Goal: Navigation & Orientation: Find specific page/section

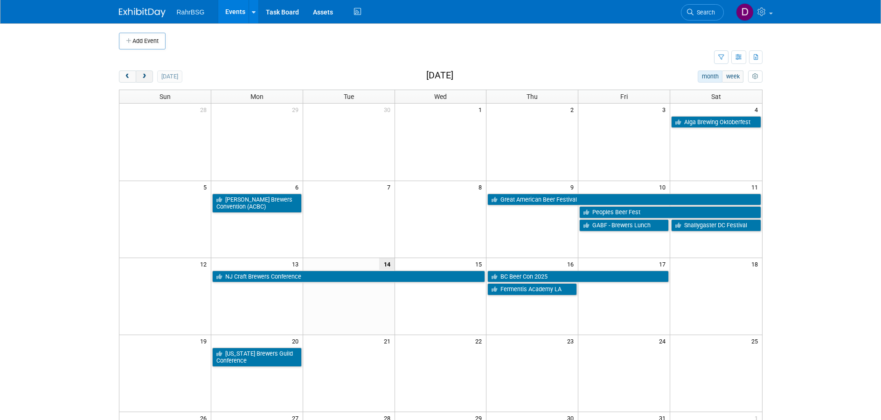
click at [144, 79] on span "next" at bounding box center [144, 77] width 7 height 6
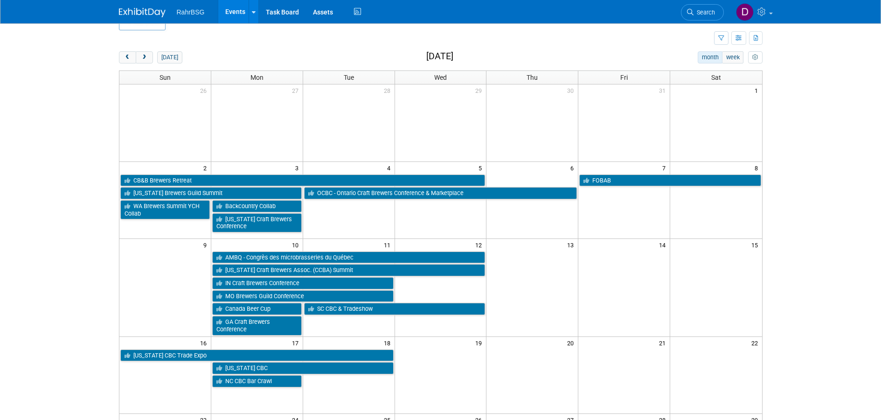
scroll to position [25, 0]
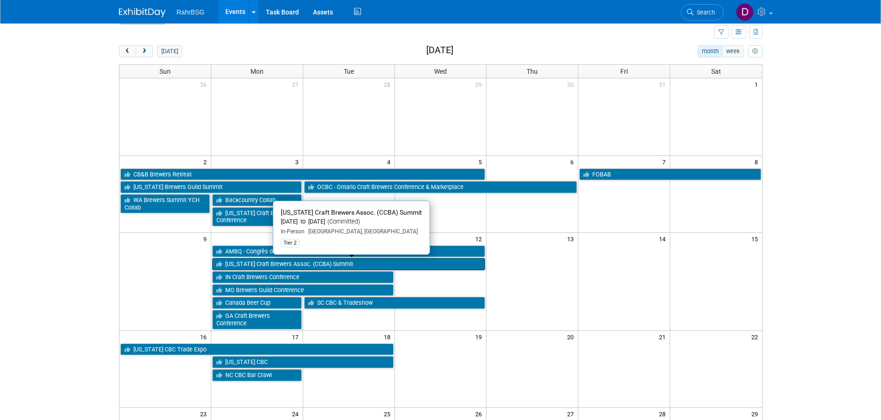
click at [264, 262] on link "[US_STATE] Craft Brewers Assoc. (CCBA) Summit" at bounding box center [348, 264] width 273 height 12
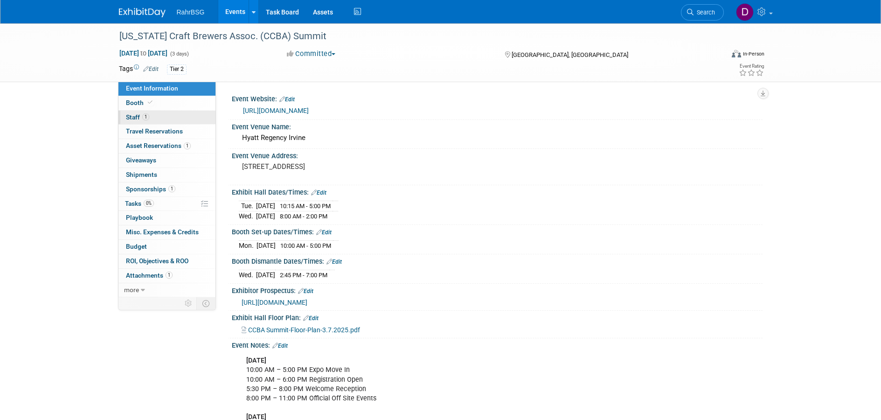
click at [132, 117] on span "Staff 1" at bounding box center [137, 116] width 23 height 7
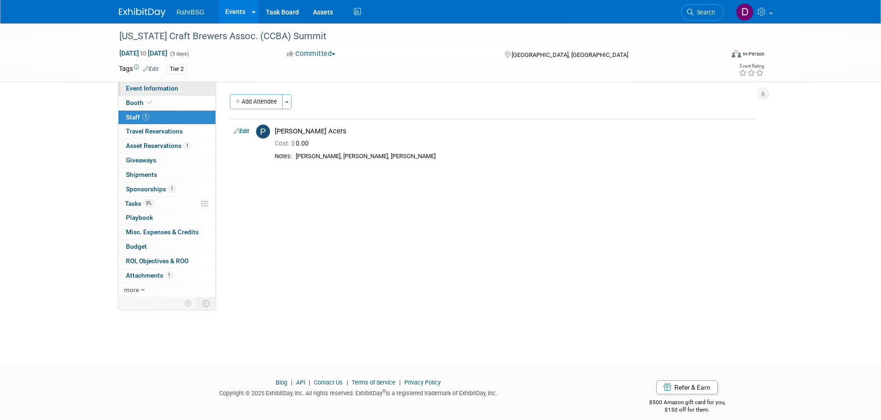
click at [148, 86] on span "Event Information" at bounding box center [152, 87] width 52 height 7
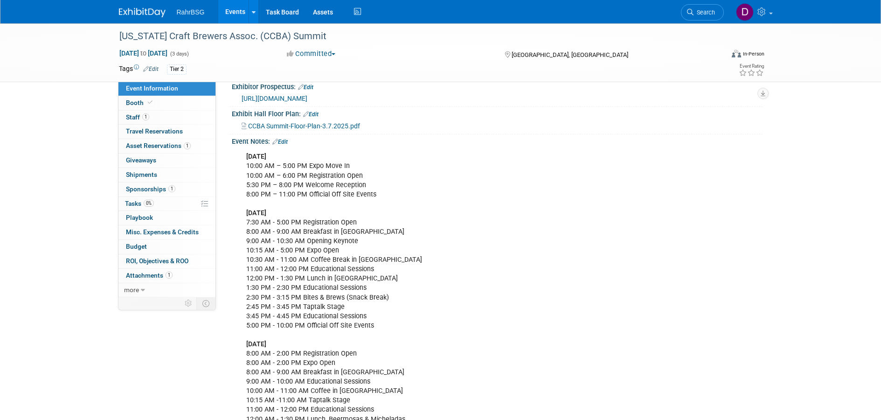
scroll to position [335, 0]
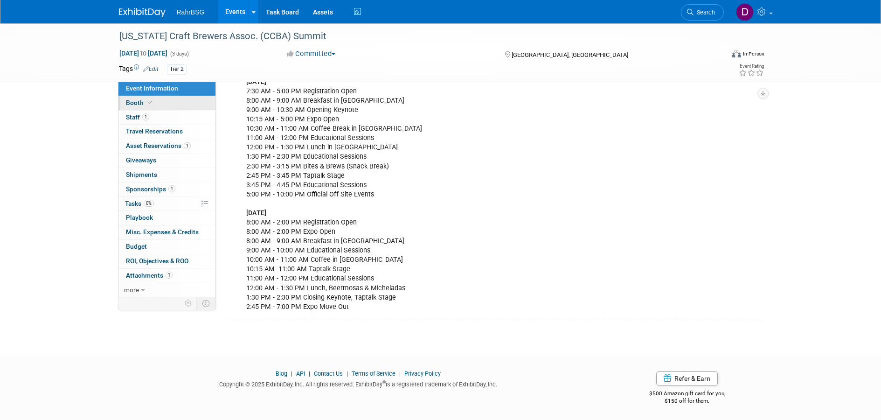
click at [134, 103] on span "Booth" at bounding box center [140, 102] width 28 height 7
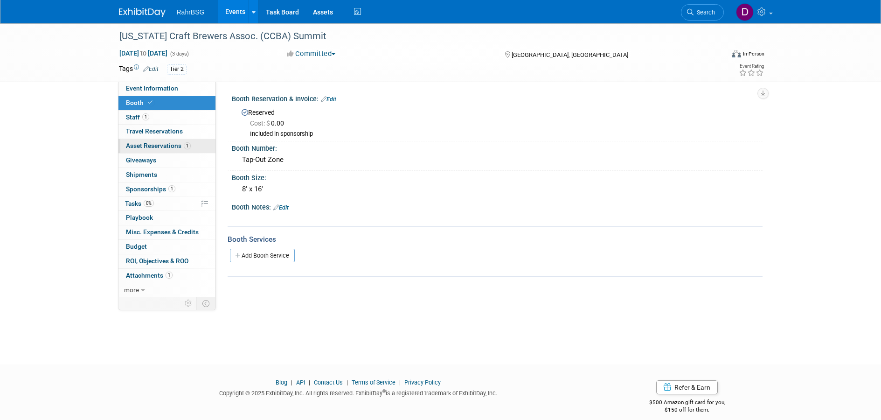
click at [139, 142] on span "Asset Reservations 1" at bounding box center [158, 145] width 65 height 7
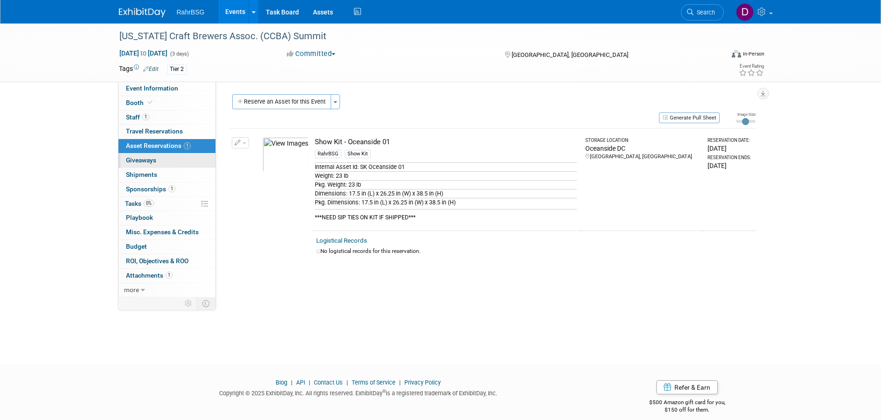
click at [137, 159] on span "Giveaways 0" at bounding box center [141, 159] width 30 height 7
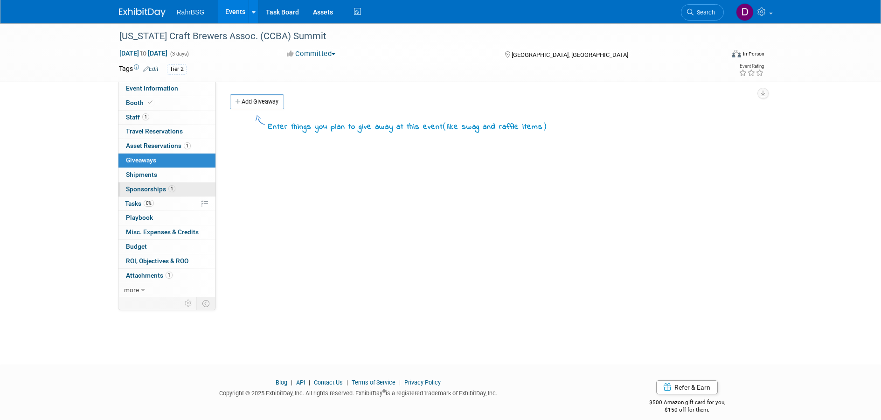
click at [142, 185] on span "Sponsorships 1" at bounding box center [150, 188] width 49 height 7
